Goal: Task Accomplishment & Management: Manage account settings

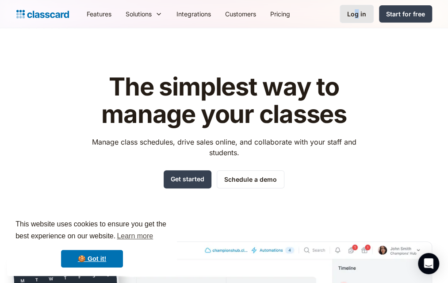
drag, startPoint x: 355, startPoint y: 23, endPoint x: 360, endPoint y: 10, distance: 14.1
click at [360, 10] on nav "Features Resources Blog The latest industry news, updates and info. Customer st…" at bounding box center [256, 14] width 352 height 20
click at [360, 10] on div "Log in" at bounding box center [356, 13] width 19 height 9
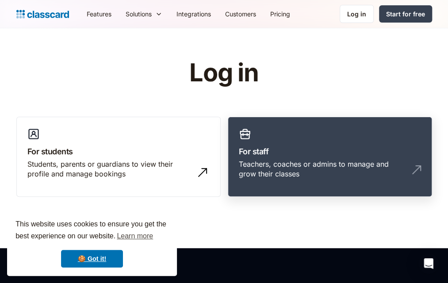
click at [355, 135] on link "For staff Teachers, coaches or admins to manage and grow their classes" at bounding box center [330, 157] width 204 height 80
